Goal: Task Accomplishment & Management: Manage account settings

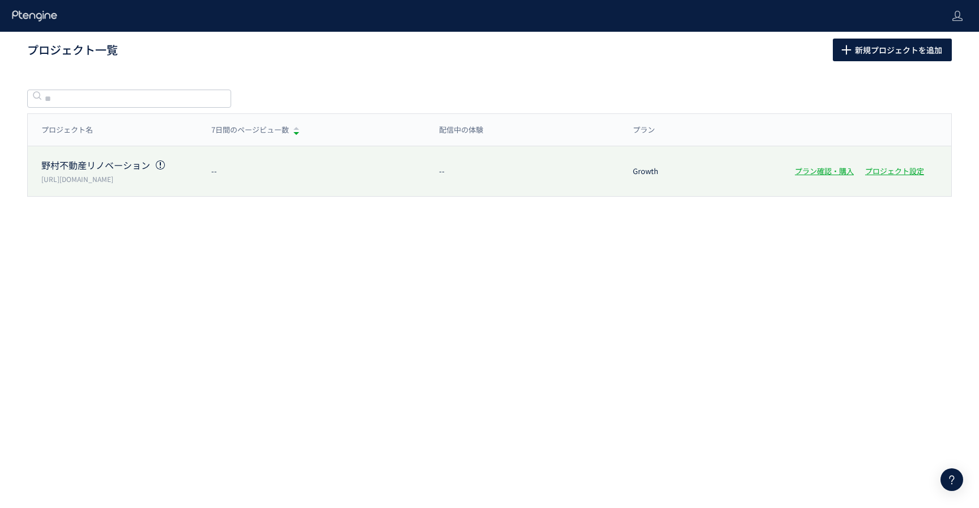
click at [229, 176] on div "[PERSON_NAME]不動産リノベーション [URL][DOMAIN_NAME] -- -- Growth プラン確認・購入 プロジェクト設定" at bounding box center [490, 171] width 924 height 50
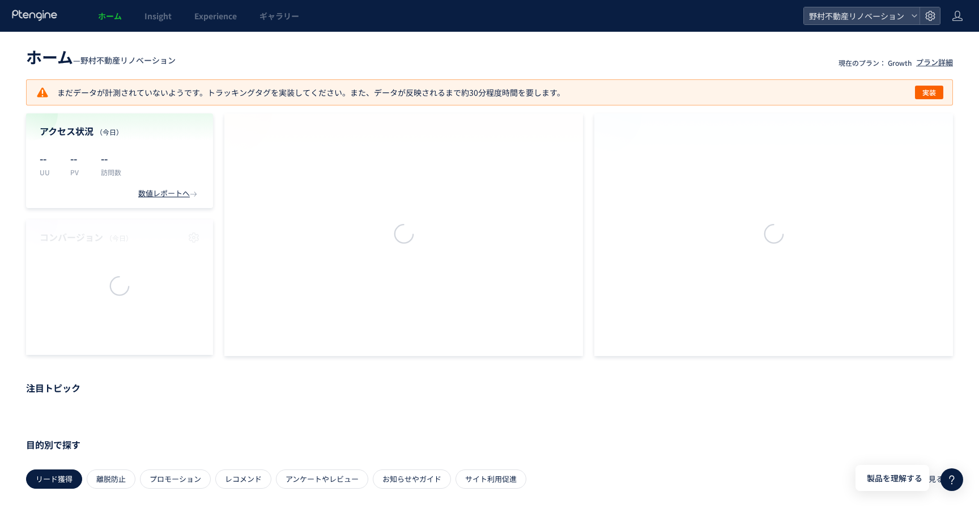
click at [180, 160] on div at bounding box center [489, 254] width 979 height 508
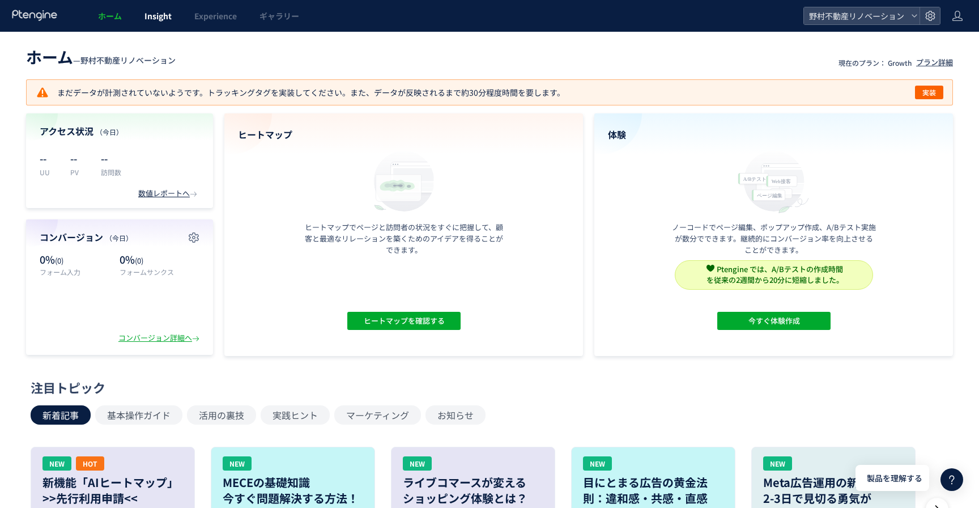
click at [160, 16] on span "Insight" at bounding box center [157, 15] width 27 height 11
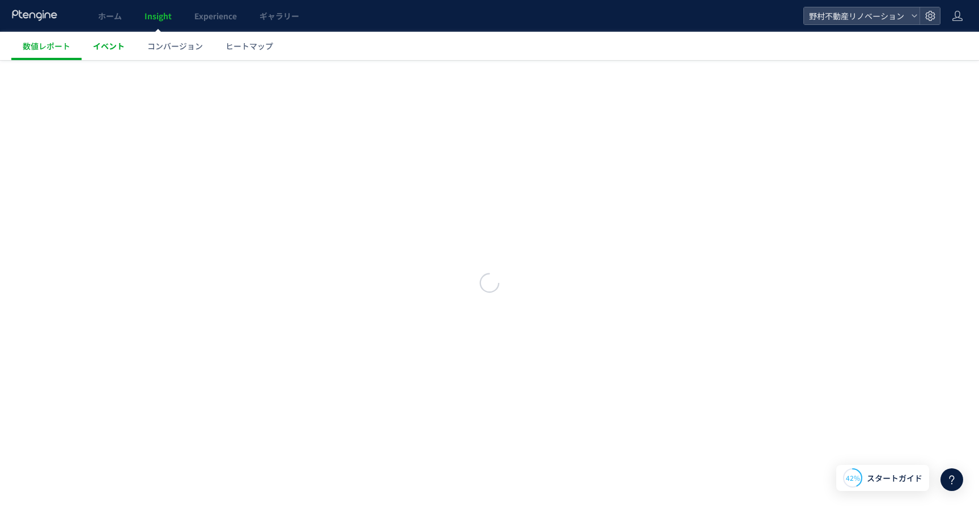
click at [113, 48] on span "イベント" at bounding box center [109, 45] width 32 height 11
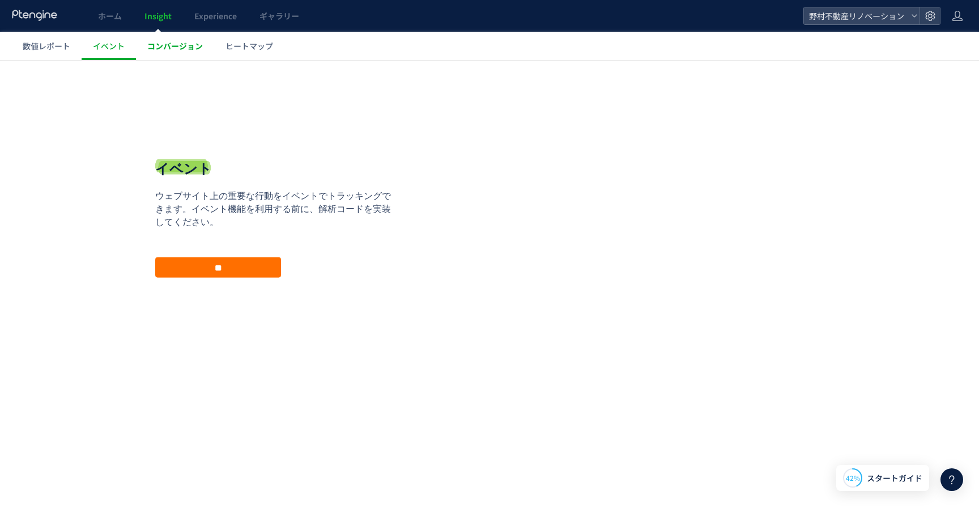
click at [174, 44] on span "コンバージョン" at bounding box center [175, 45] width 56 height 11
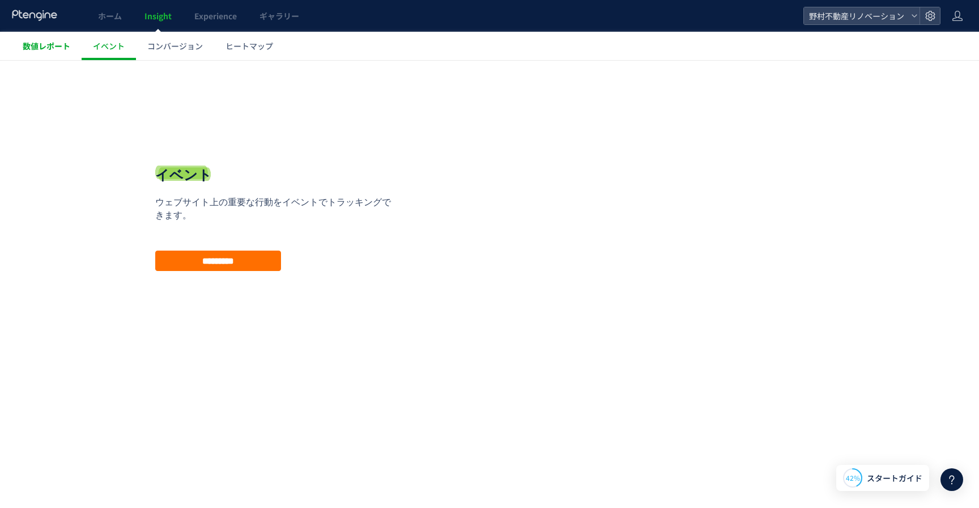
click at [61, 49] on span "数値レポート" at bounding box center [47, 45] width 48 height 11
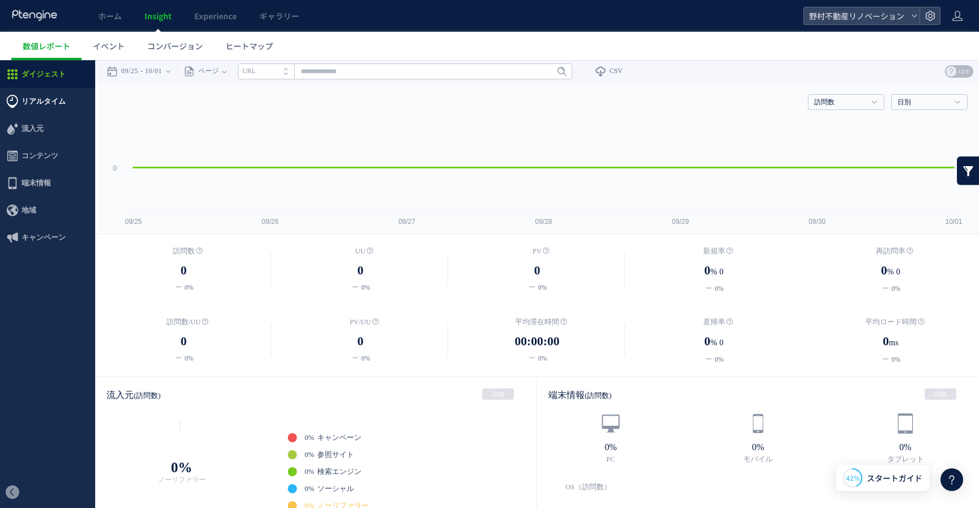
click at [29, 101] on span "リアルタイム" at bounding box center [44, 101] width 44 height 27
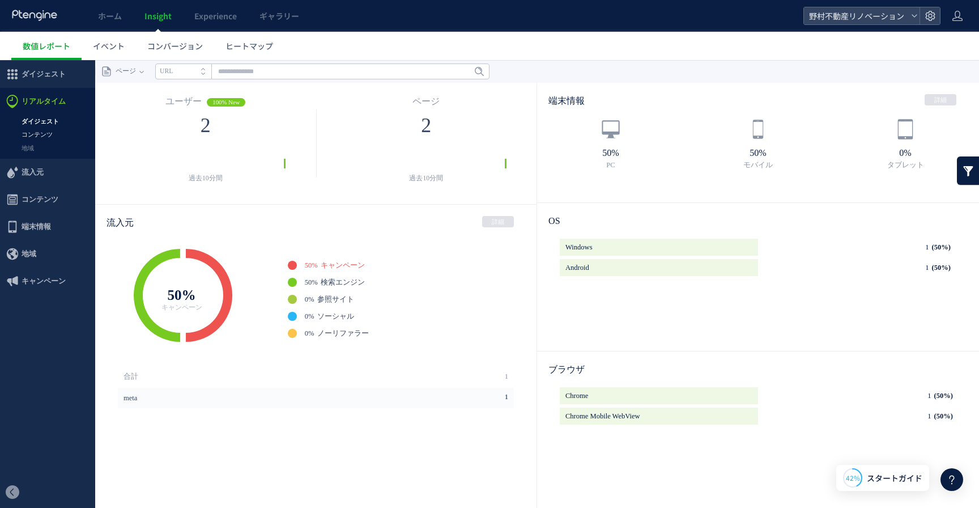
click at [42, 138] on link "コンテンツ" at bounding box center [47, 134] width 95 height 13
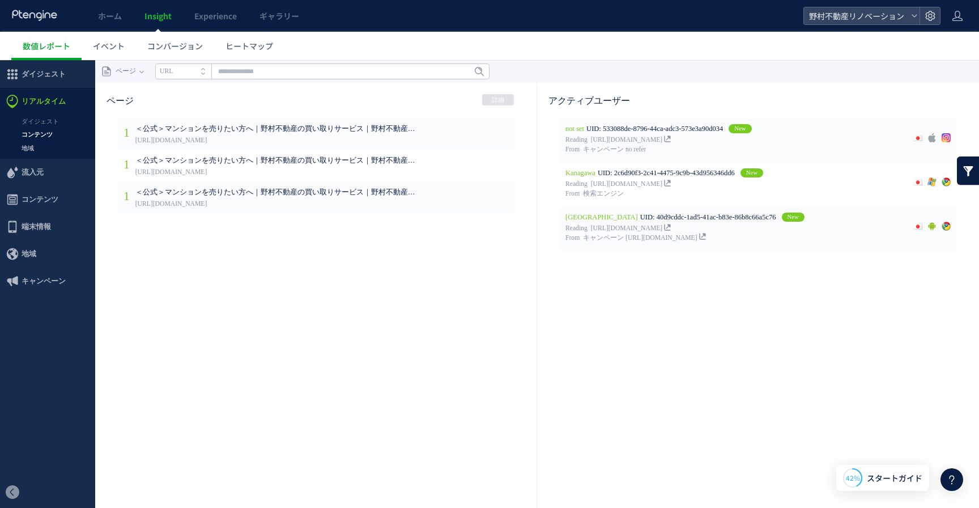
click at [28, 149] on link "地域" at bounding box center [47, 148] width 95 height 13
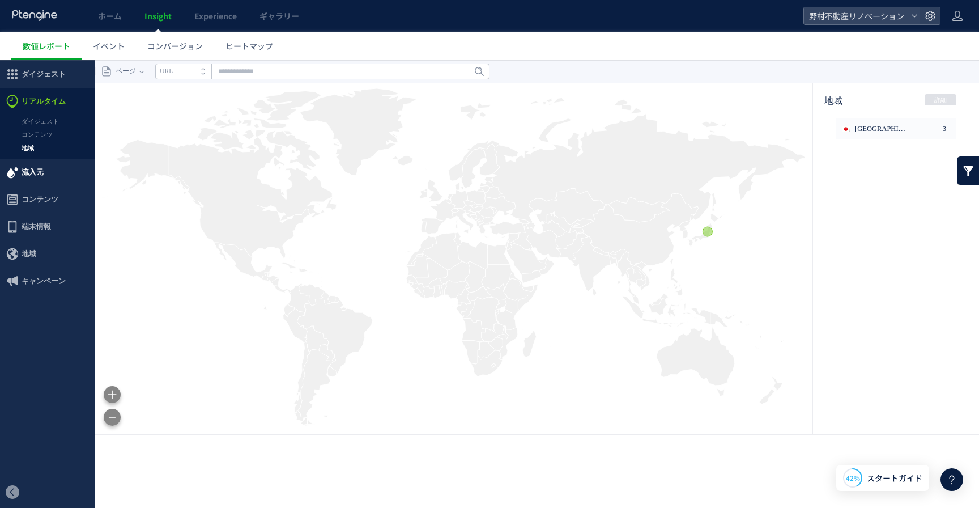
click at [27, 173] on span "流入元" at bounding box center [33, 172] width 22 height 27
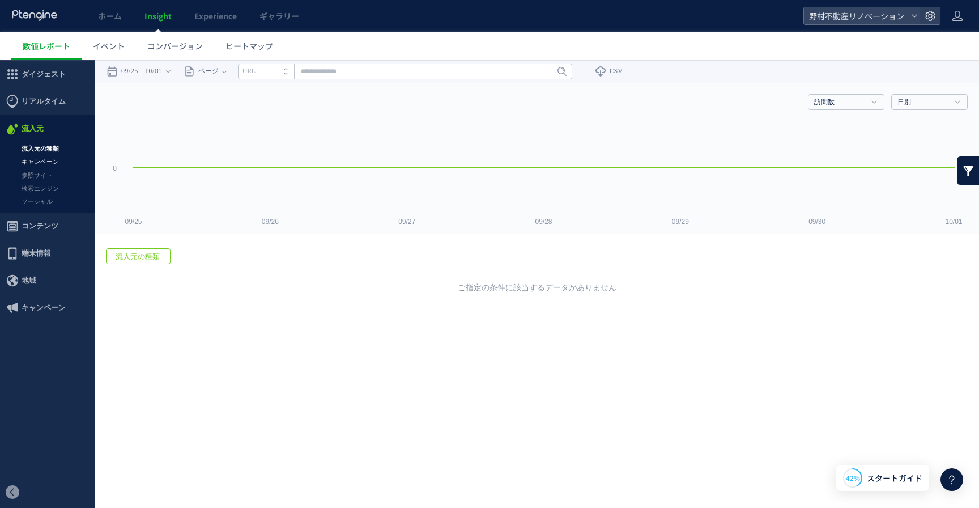
click at [39, 162] on link "キャンペーン" at bounding box center [47, 161] width 95 height 13
click at [35, 180] on link "参照サイト" at bounding box center [47, 175] width 95 height 13
click at [41, 226] on span "コンテンツ" at bounding box center [40, 225] width 37 height 27
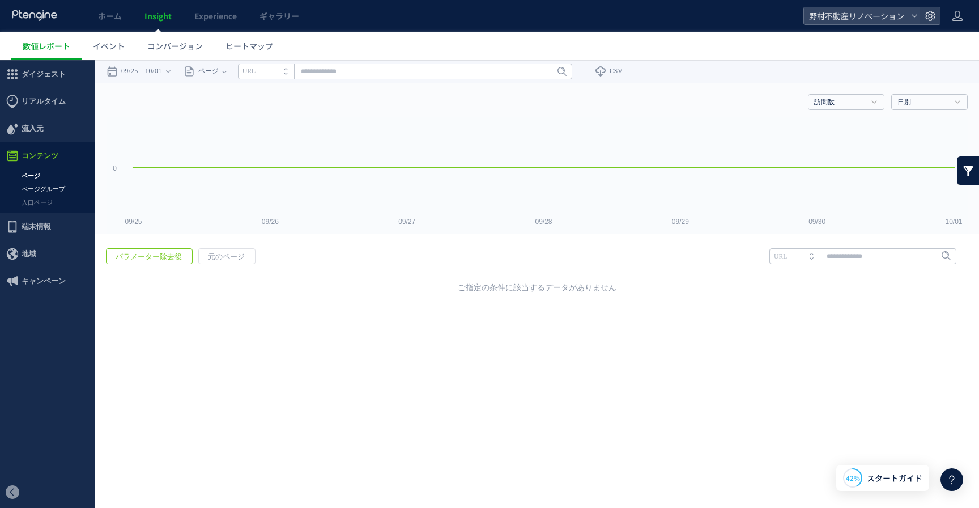
click at [41, 191] on link "ページグループ" at bounding box center [47, 188] width 95 height 13
click at [36, 130] on span "流入元" at bounding box center [33, 128] width 22 height 27
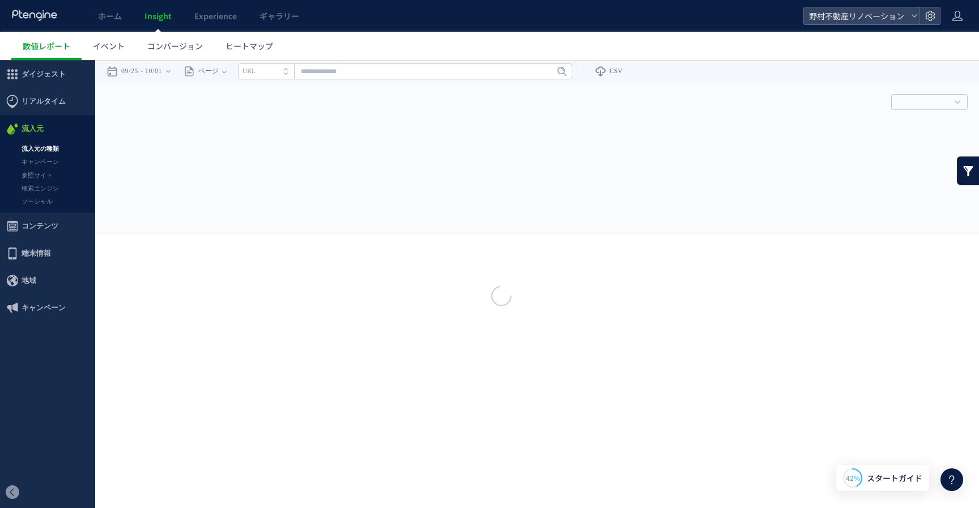
click at [46, 104] on div at bounding box center [489, 254] width 979 height 508
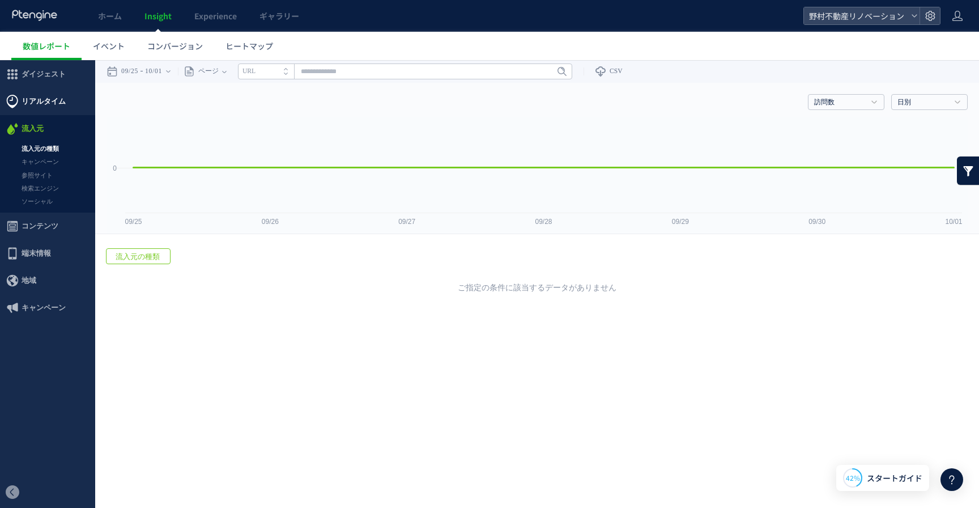
click at [42, 107] on span "リアルタイム" at bounding box center [44, 101] width 44 height 27
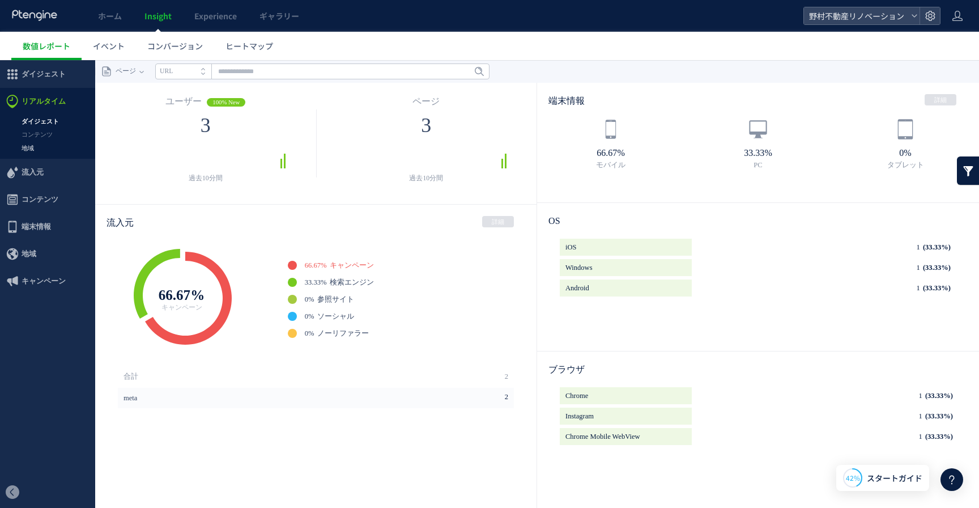
click at [34, 146] on link "地域" at bounding box center [47, 148] width 95 height 13
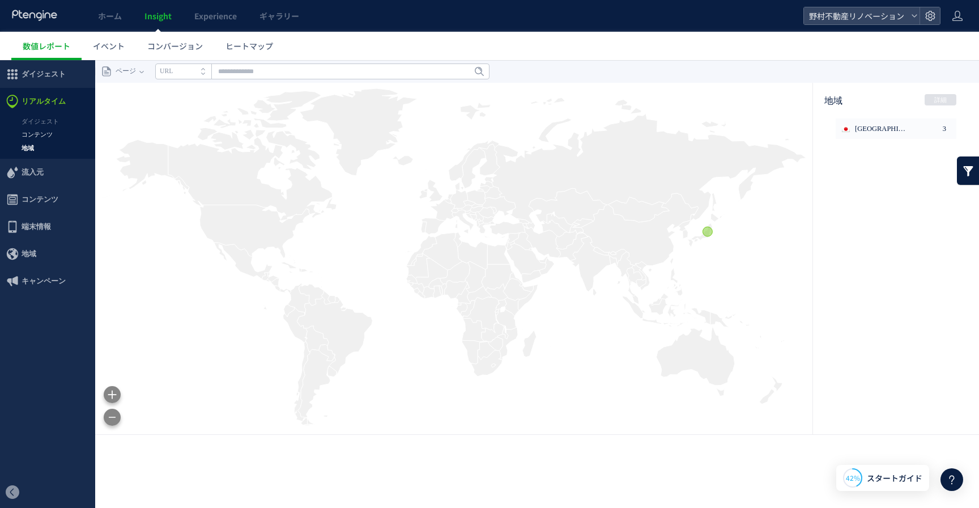
click at [37, 135] on link "コンテンツ" at bounding box center [47, 134] width 95 height 13
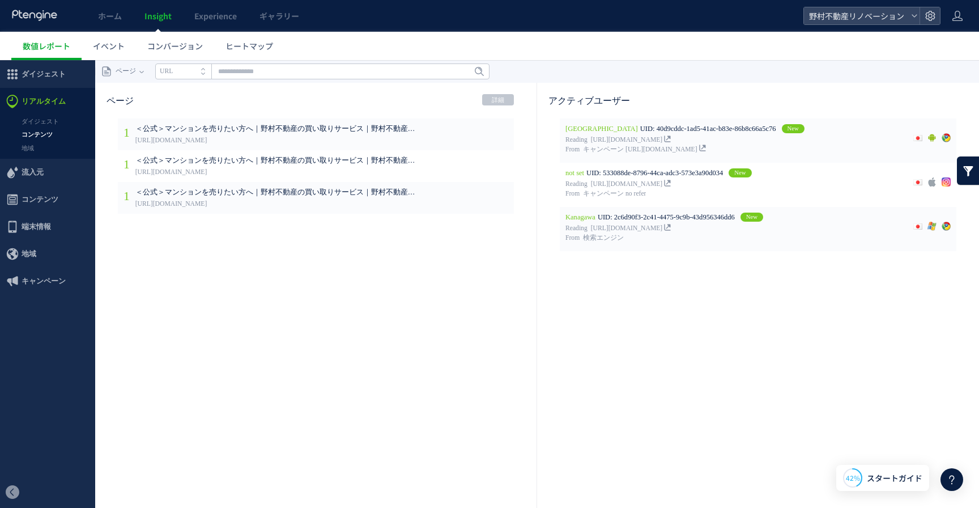
click at [499, 103] on link "詳細" at bounding box center [498, 99] width 32 height 11
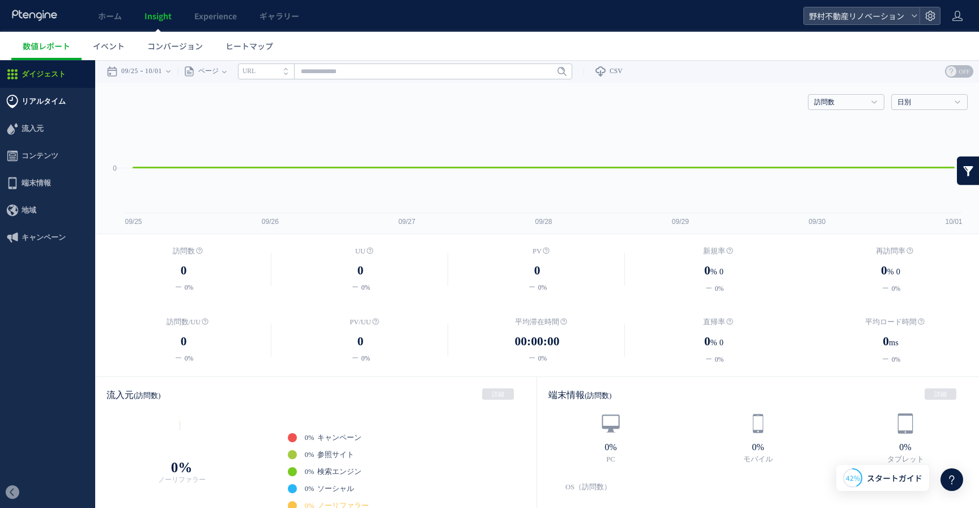
click at [42, 105] on span "リアルタイム" at bounding box center [44, 101] width 44 height 27
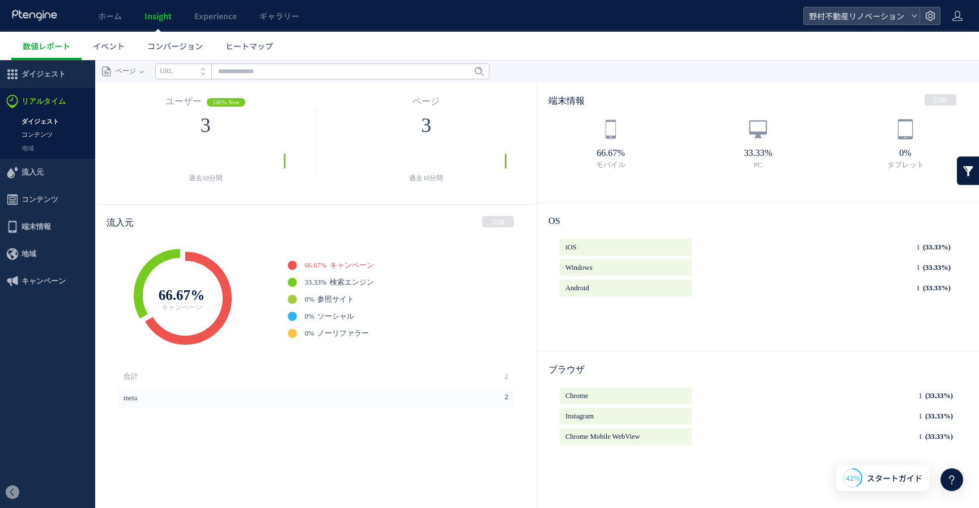
click at [41, 131] on link "コンテンツ" at bounding box center [47, 134] width 95 height 13
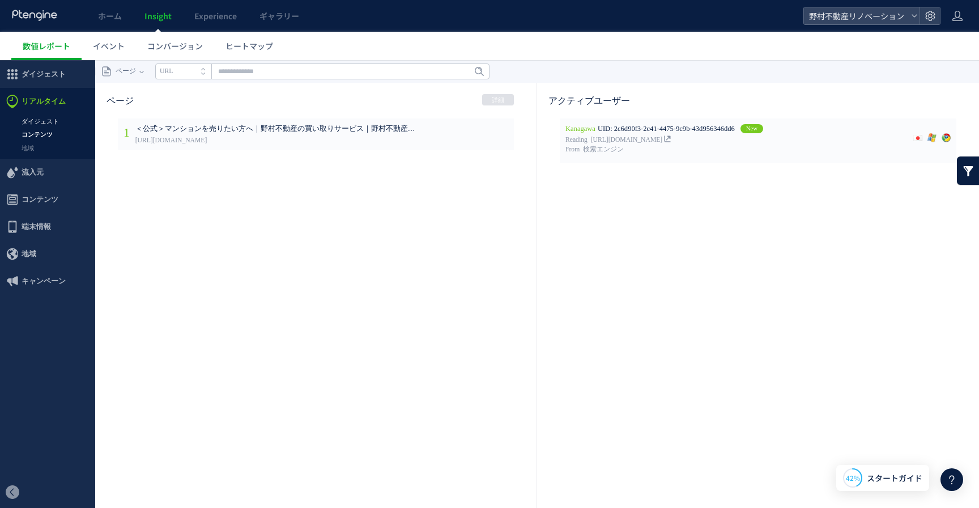
click at [48, 119] on link "ダイジェスト" at bounding box center [47, 121] width 95 height 13
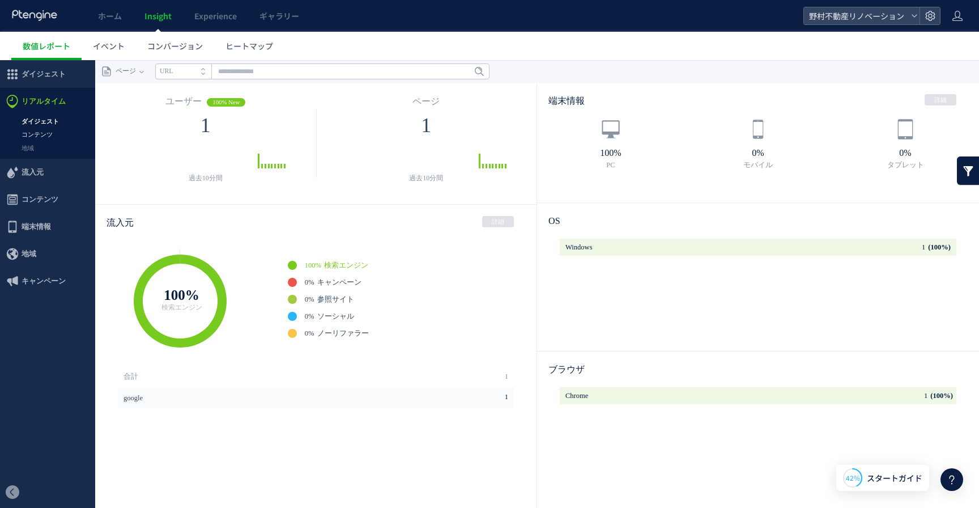
click at [49, 135] on link "コンテンツ" at bounding box center [47, 134] width 95 height 13
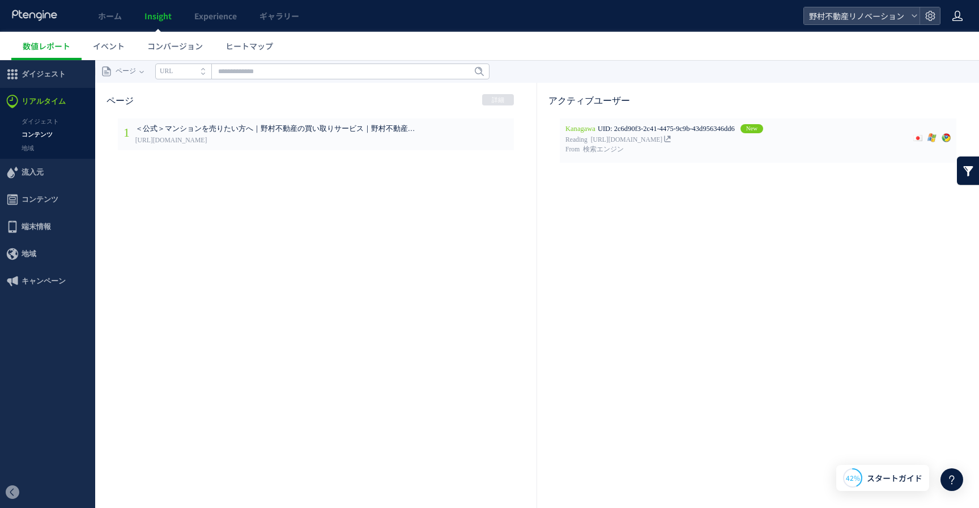
click at [960, 20] on use at bounding box center [957, 16] width 10 height 10
click at [944, 45] on span "アカウント設定" at bounding box center [929, 44] width 56 height 11
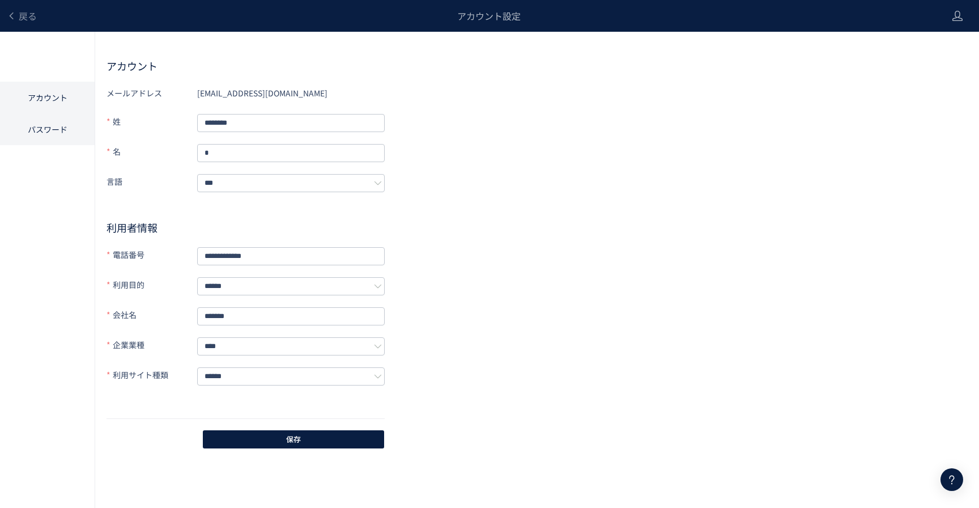
click at [58, 130] on li "パスワード" at bounding box center [47, 129] width 95 height 32
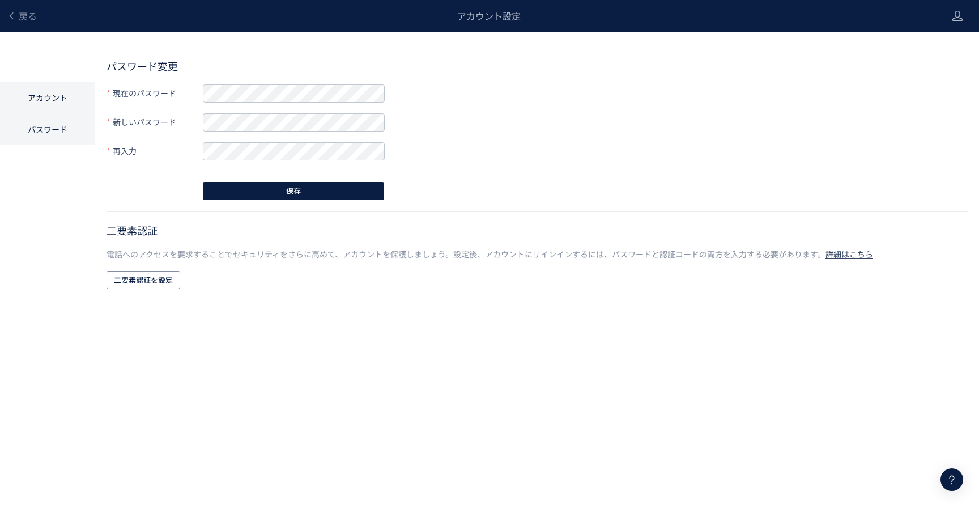
click at [57, 104] on li "アカウント" at bounding box center [47, 98] width 95 height 32
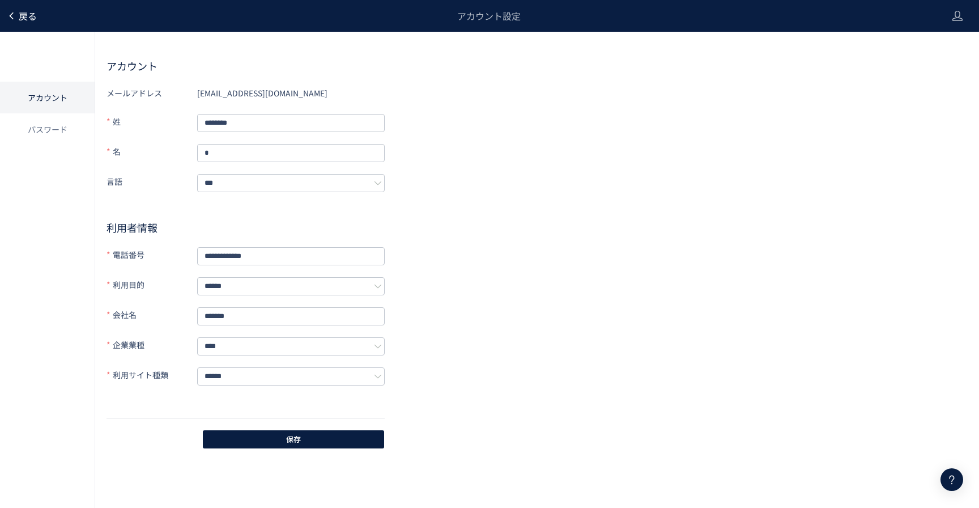
click at [27, 11] on span "戻る" at bounding box center [28, 16] width 18 height 14
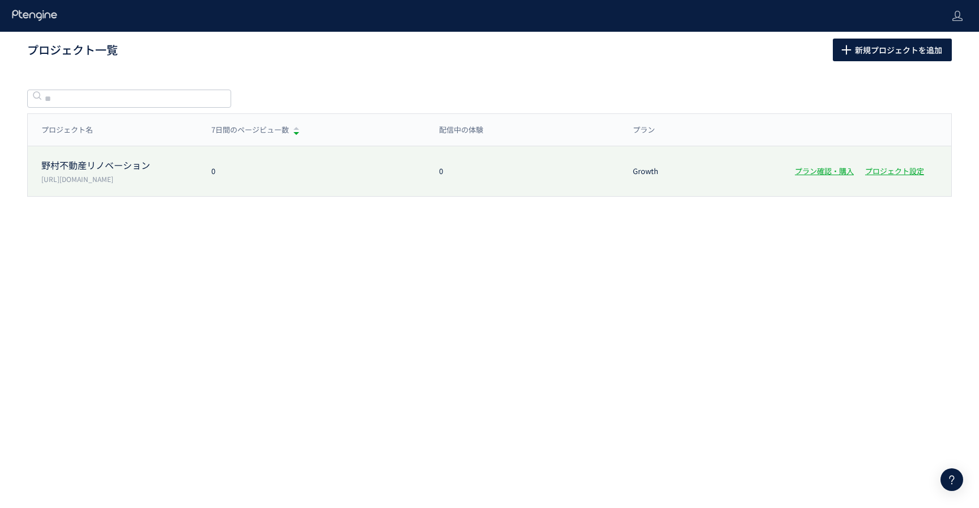
click at [291, 169] on div "0" at bounding box center [312, 171] width 228 height 11
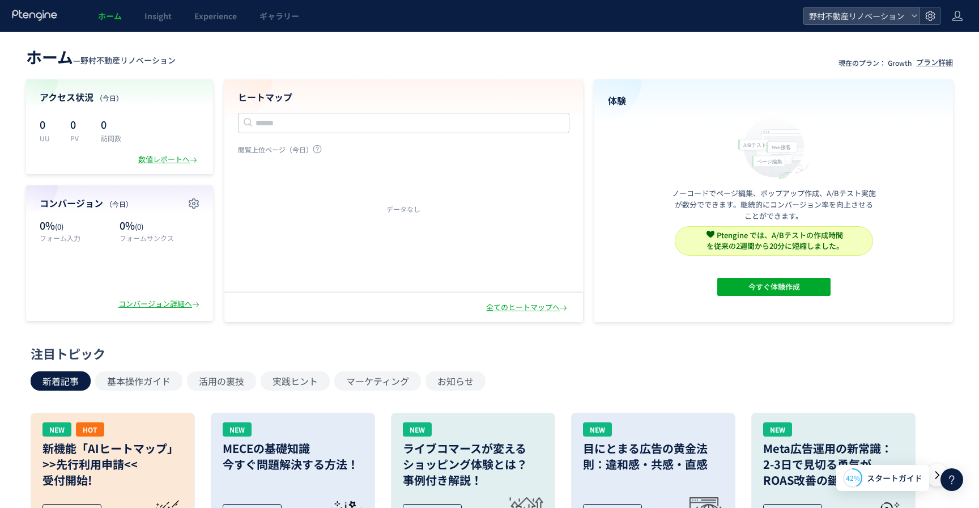
click at [928, 20] on icon at bounding box center [930, 15] width 11 height 11
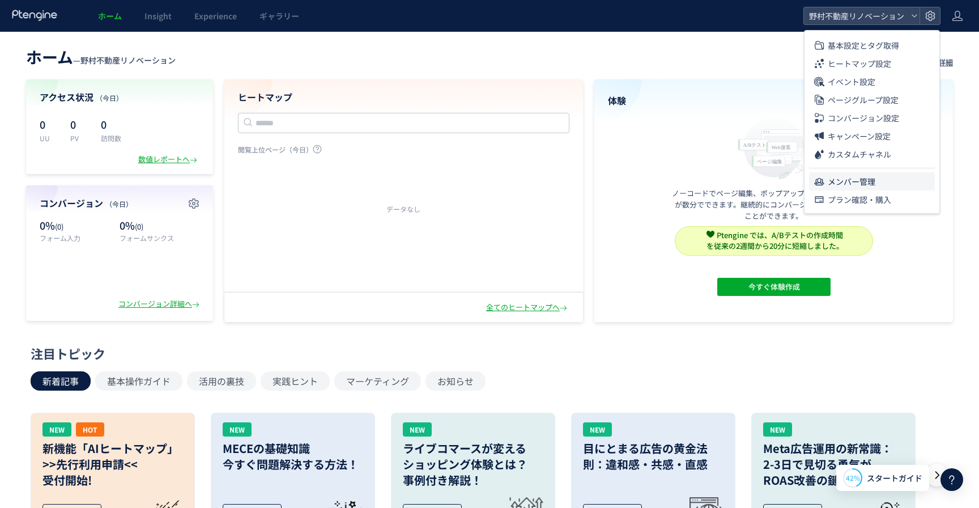
click at [890, 182] on li "メンバー管理" at bounding box center [872, 181] width 126 height 18
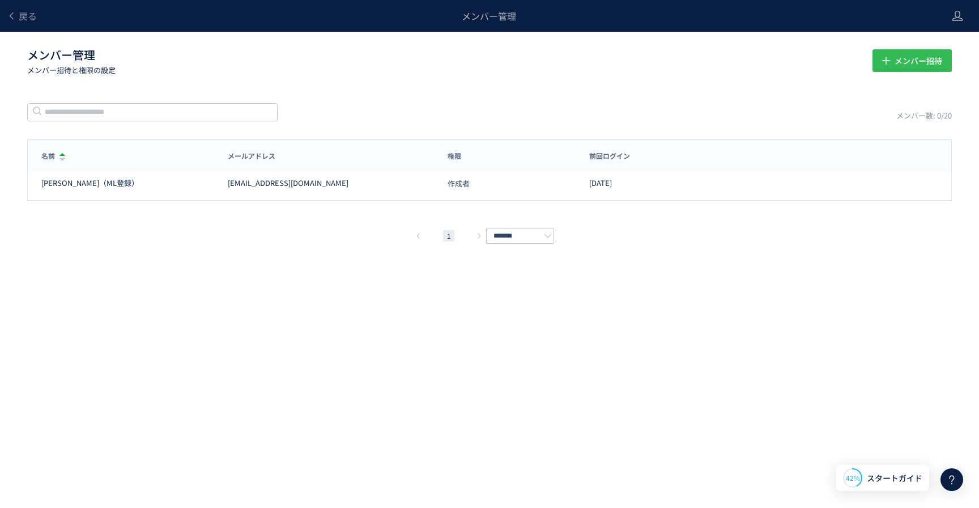
click at [903, 71] on button "メンバー招待" at bounding box center [912, 60] width 79 height 23
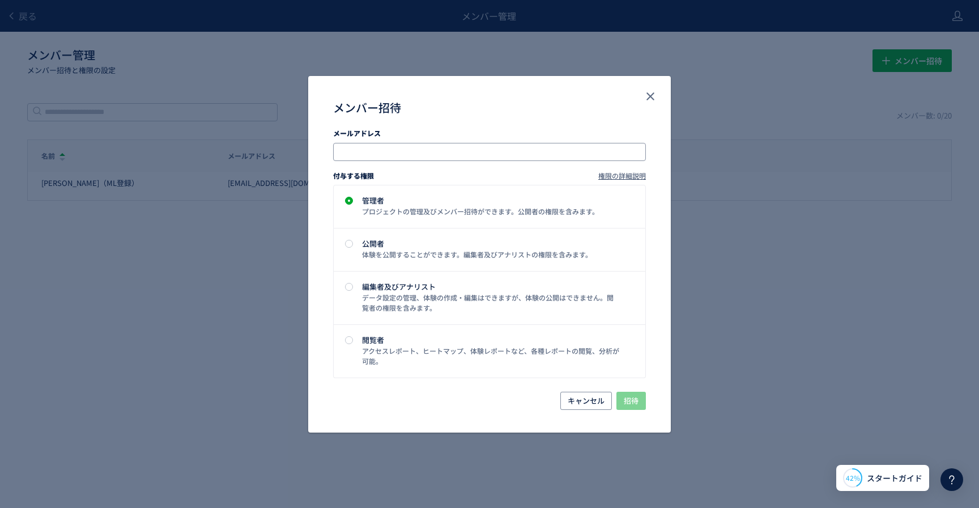
click at [456, 152] on input "メンバー招待" at bounding box center [491, 152] width 304 height 14
click at [543, 151] on input "メンバー招待" at bounding box center [491, 152] width 304 height 14
paste input "**********"
type input "**********"
click at [548, 201] on div "管理者" at bounding box center [491, 200] width 258 height 7
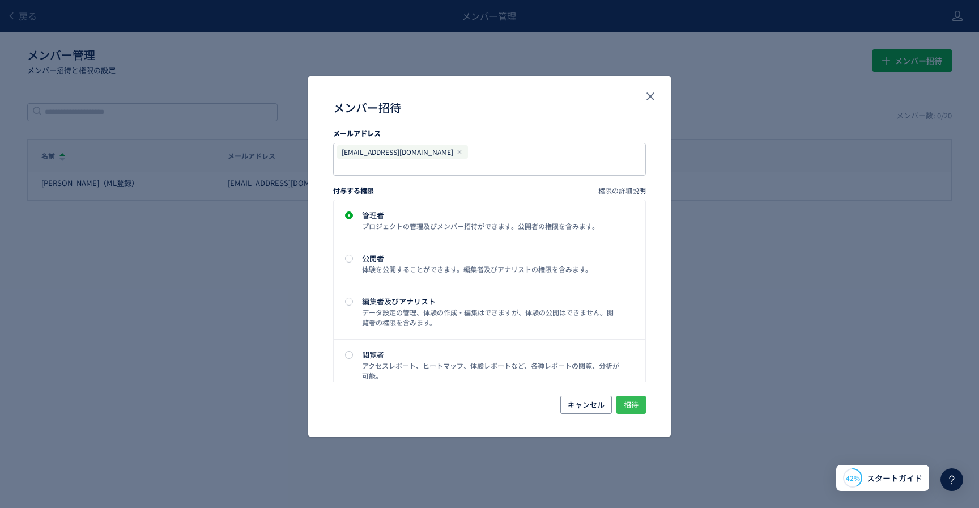
click at [640, 398] on button "招待" at bounding box center [630, 404] width 29 height 18
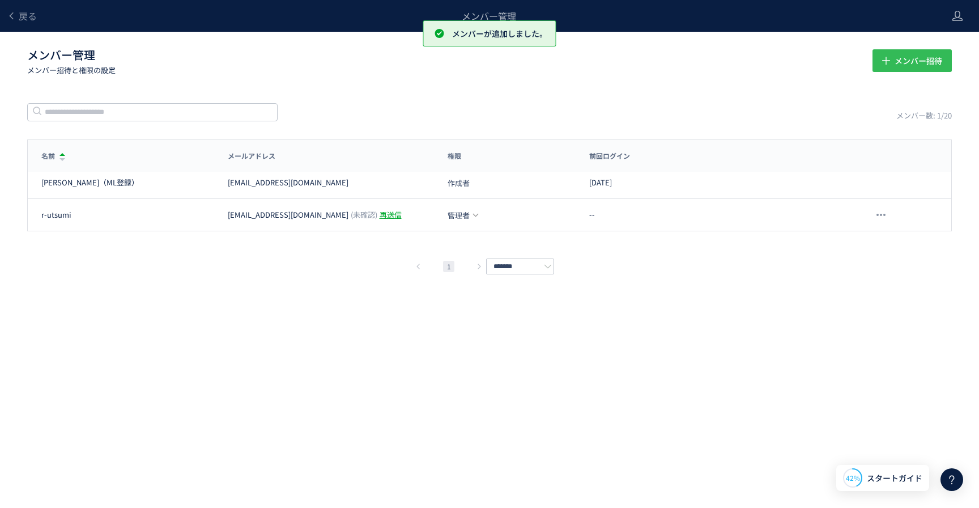
click at [926, 63] on span "メンバー招待" at bounding box center [919, 60] width 48 height 23
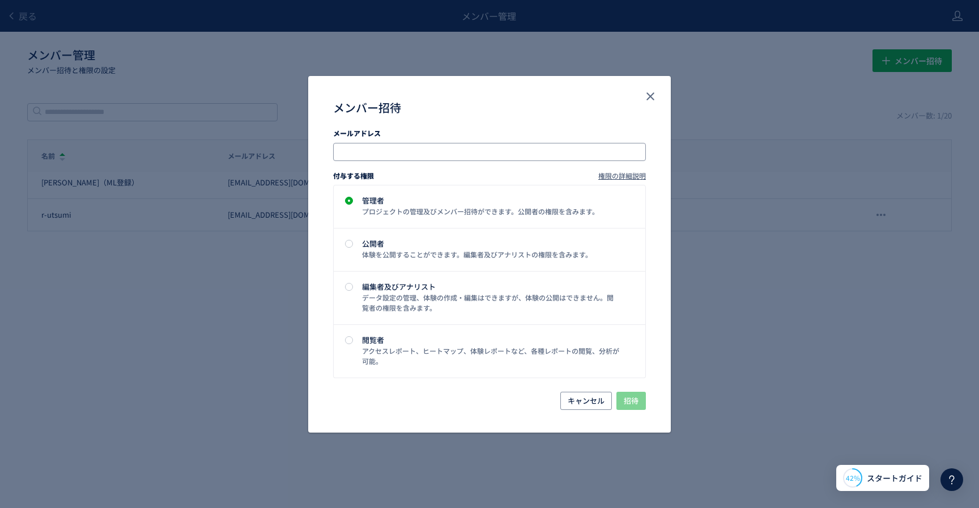
click at [597, 149] on input "メンバー招待" at bounding box center [491, 152] width 304 height 14
paste input "**********"
type input "**********"
click at [591, 201] on div "管理者" at bounding box center [491, 200] width 258 height 7
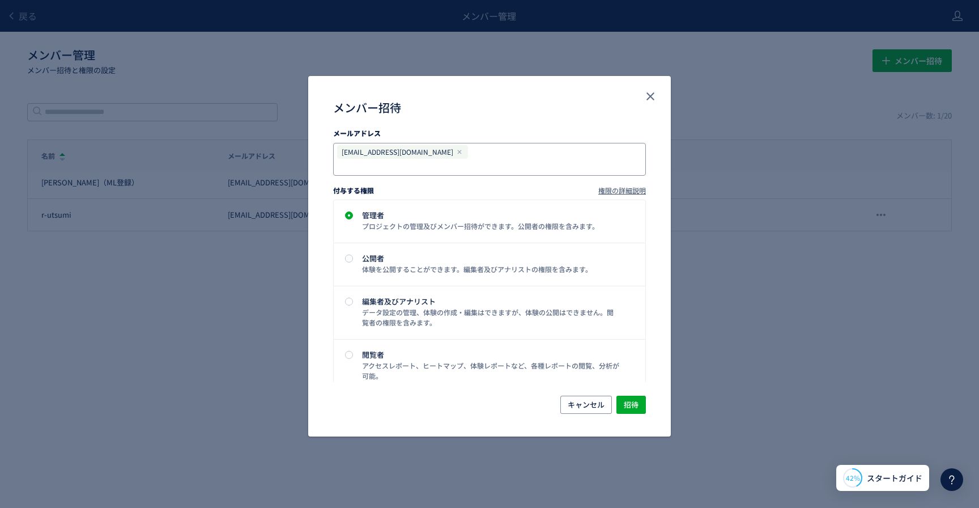
click at [539, 160] on input "メンバー招待" at bounding box center [439, 167] width 200 height 14
paste input "**********"
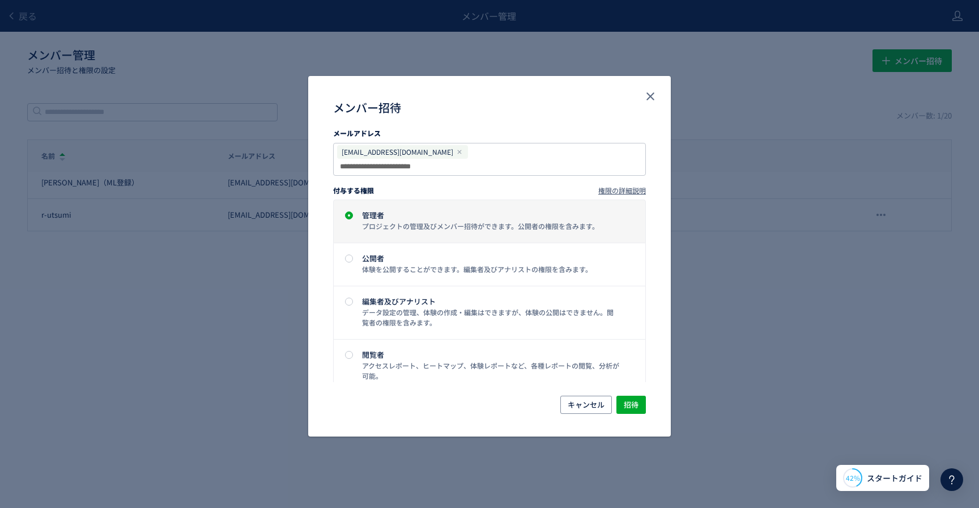
type input "**********"
click at [586, 211] on div "管理者" at bounding box center [491, 214] width 258 height 7
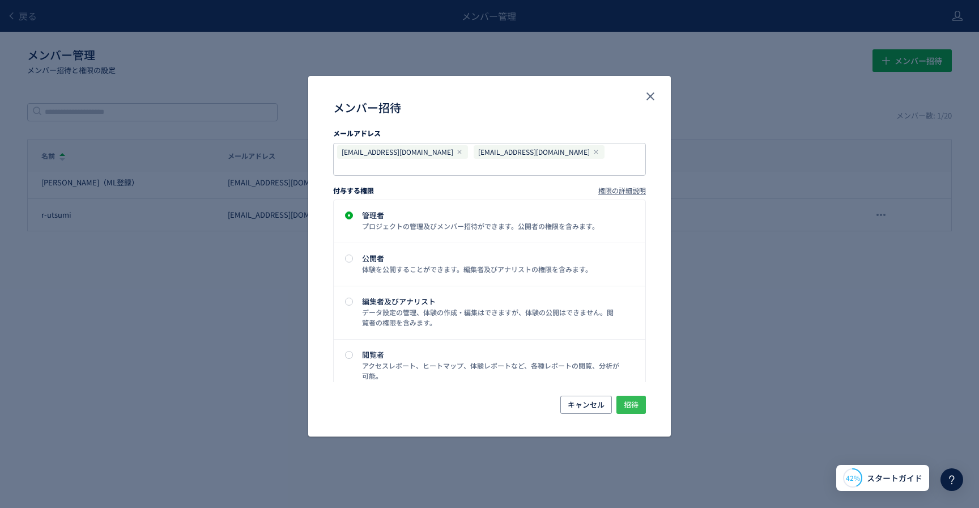
click at [636, 404] on span "招待" at bounding box center [631, 404] width 15 height 18
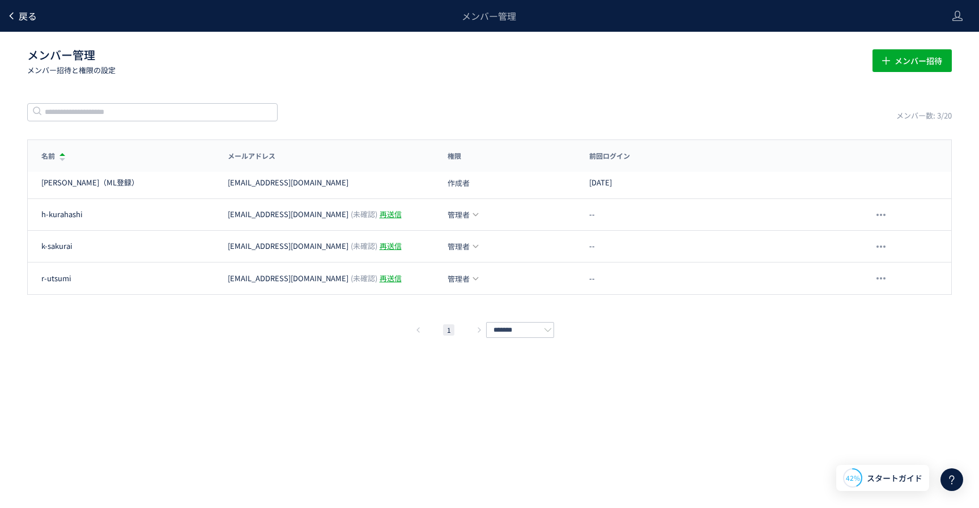
click at [26, 18] on span "戻る" at bounding box center [28, 16] width 18 height 14
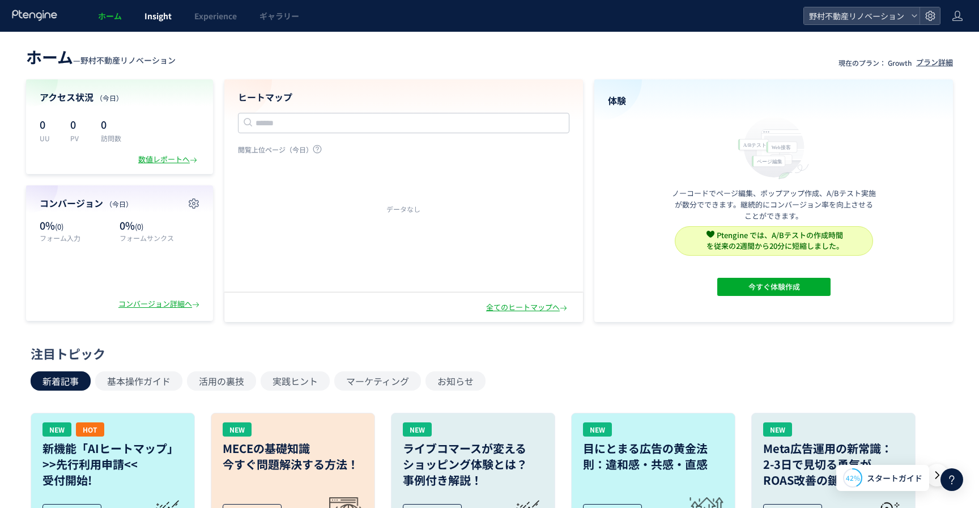
click at [159, 20] on span "Insight" at bounding box center [157, 15] width 27 height 11
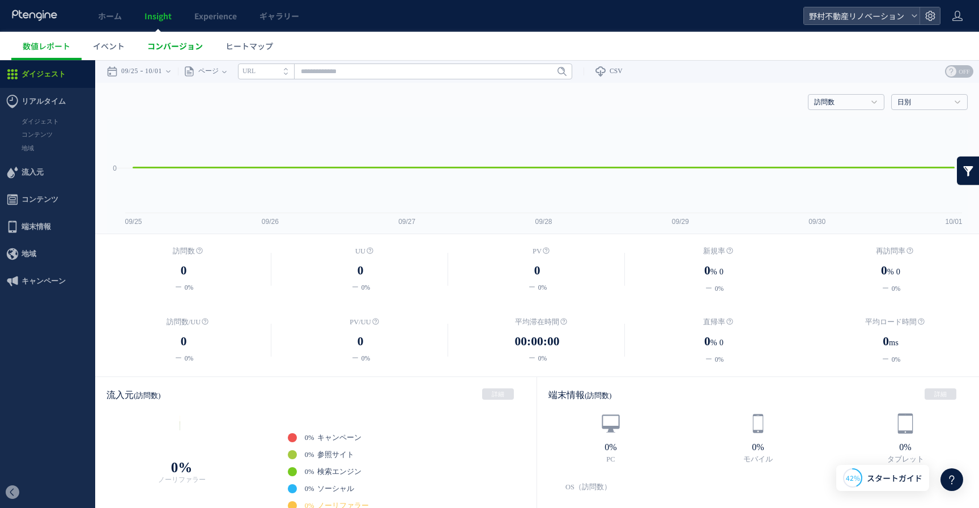
click at [164, 45] on span "コンバージョン" at bounding box center [175, 45] width 56 height 11
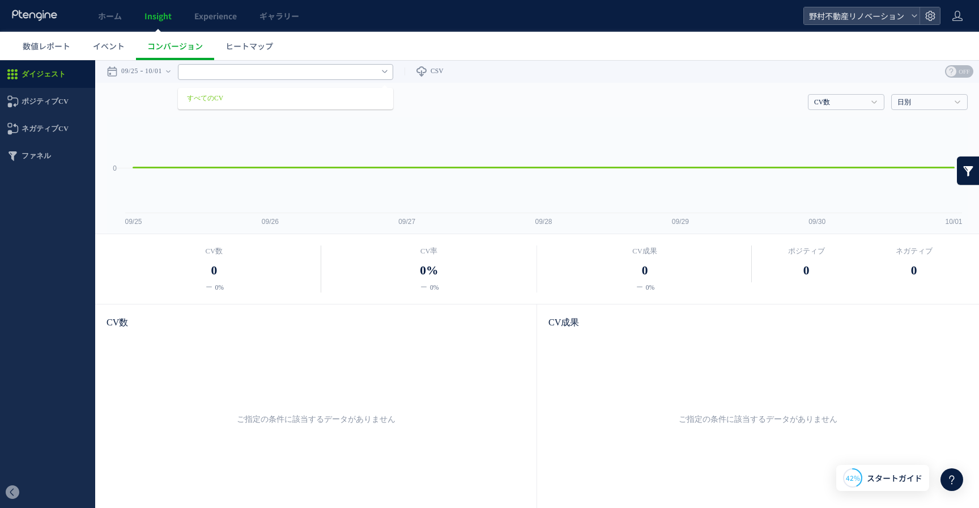
click at [314, 72] on input "text" at bounding box center [285, 72] width 215 height 16
click at [58, 48] on span "数値レポート" at bounding box center [47, 45] width 48 height 11
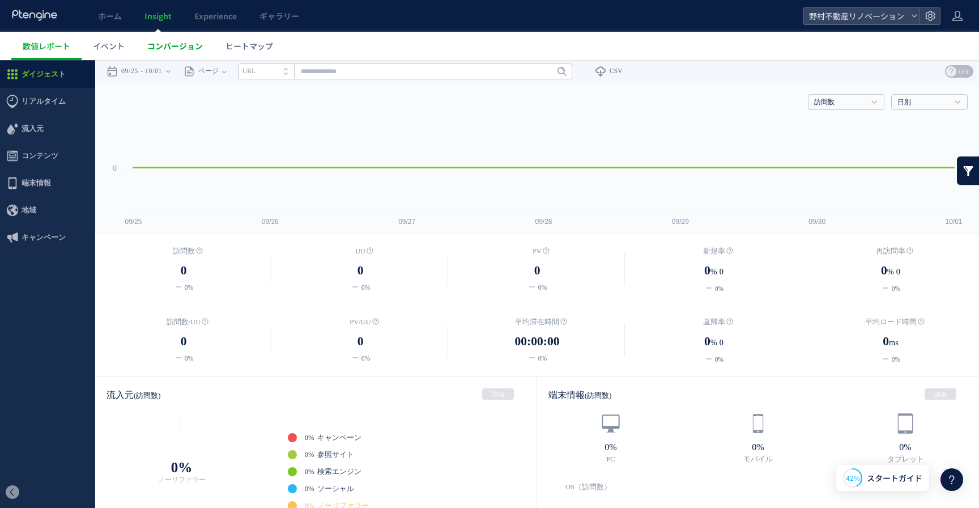
click at [167, 49] on span "コンバージョン" at bounding box center [175, 45] width 56 height 11
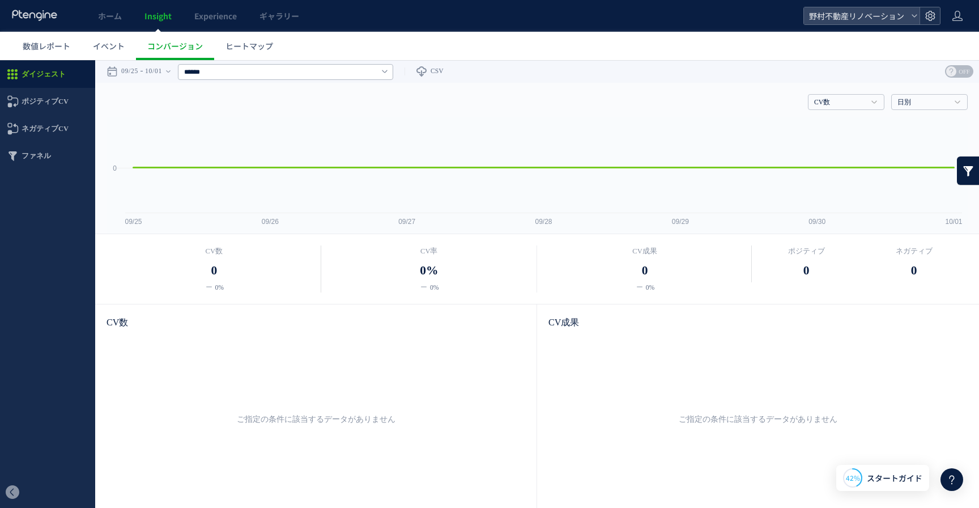
click at [927, 15] on use at bounding box center [930, 16] width 10 height 10
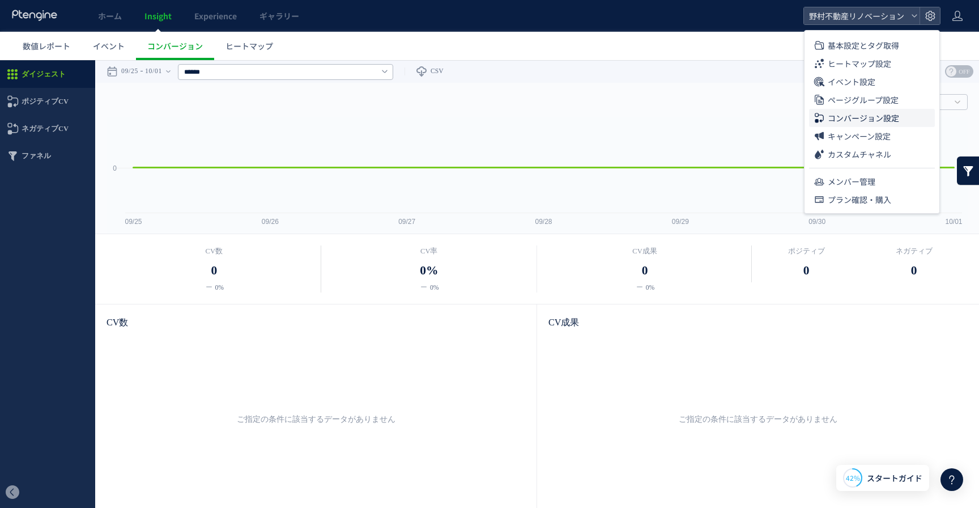
click at [890, 115] on span "コンバージョン設定" at bounding box center [863, 118] width 71 height 18
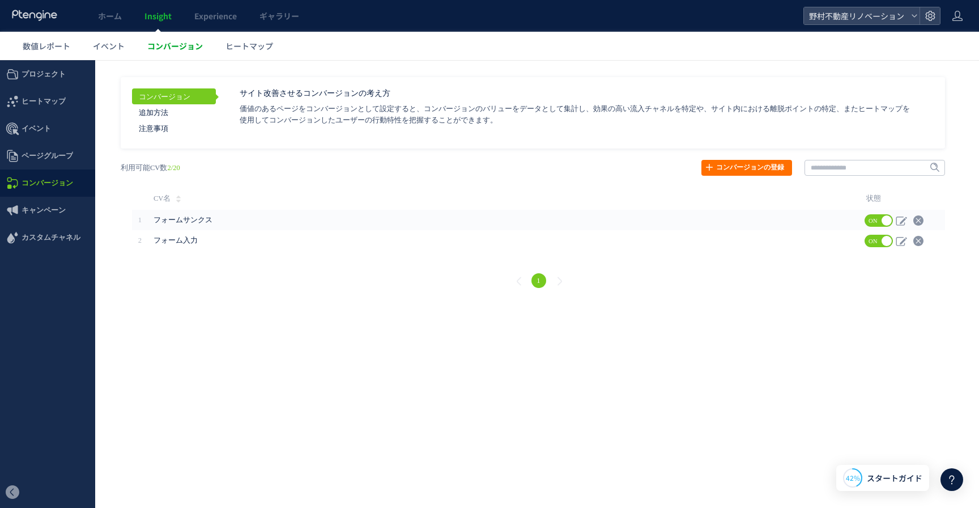
click at [171, 48] on span "コンバージョン" at bounding box center [175, 45] width 56 height 11
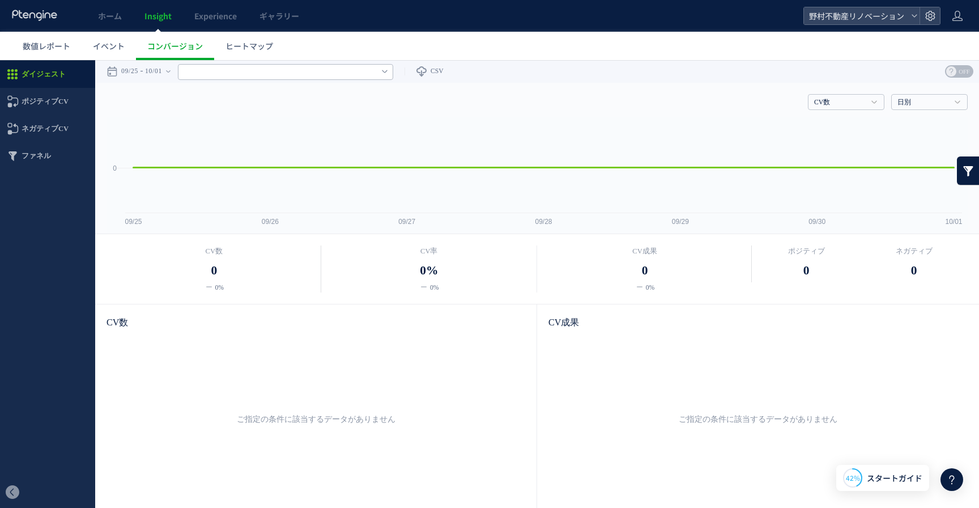
click at [279, 71] on input "text" at bounding box center [285, 72] width 215 height 16
click at [280, 71] on input "text" at bounding box center [285, 72] width 215 height 16
click at [41, 41] on span "数値レポート" at bounding box center [47, 45] width 48 height 11
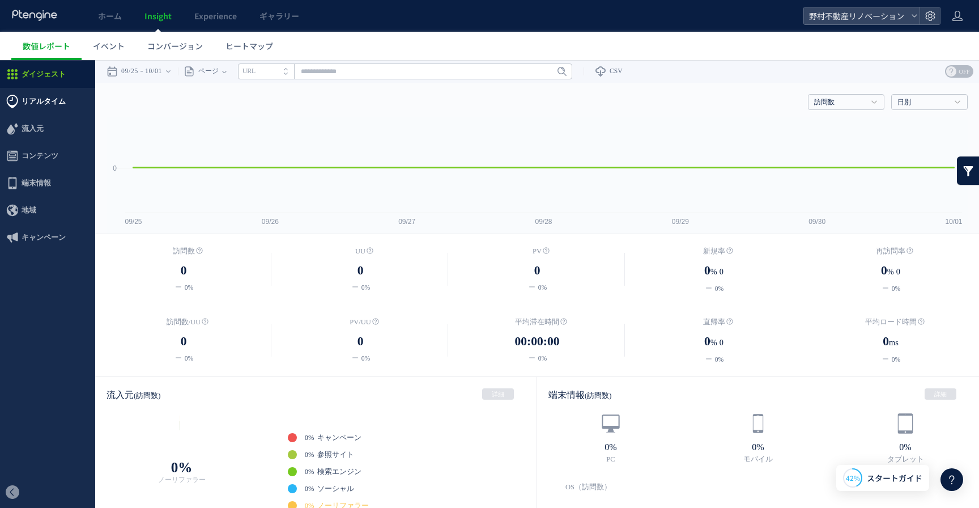
click at [53, 103] on span "リアルタイム" at bounding box center [44, 101] width 44 height 27
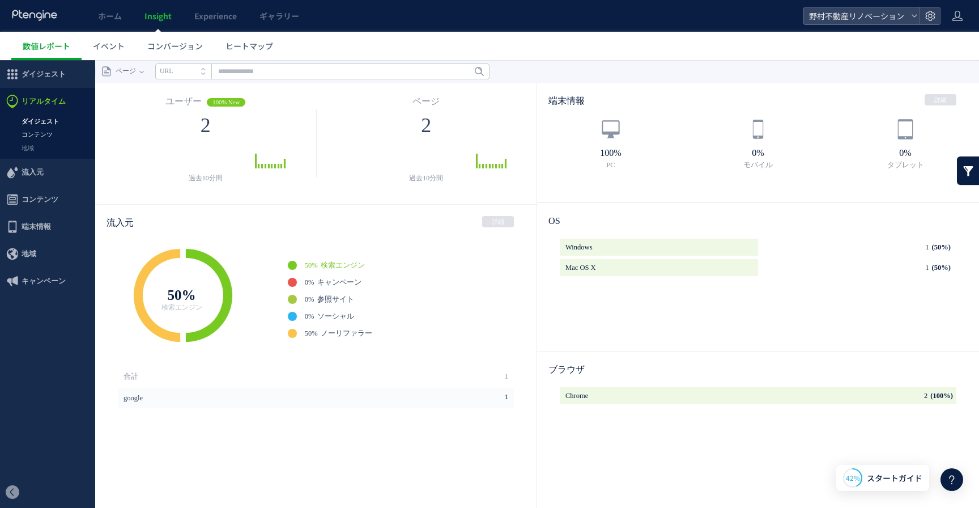
click at [51, 136] on link "コンテンツ" at bounding box center [47, 134] width 95 height 13
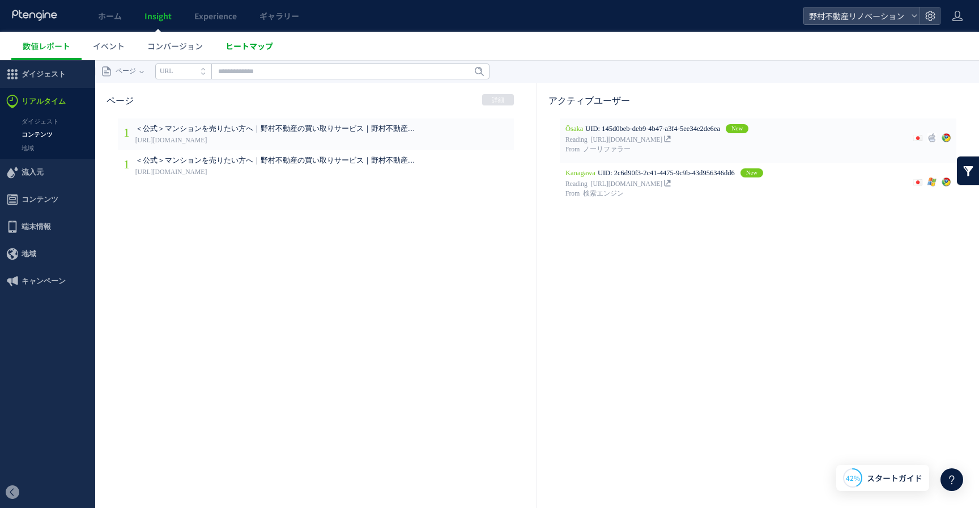
click at [244, 47] on span "ヒートマップ" at bounding box center [249, 45] width 48 height 11
